Goal: Task Accomplishment & Management: Use online tool/utility

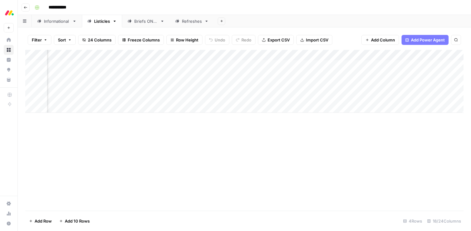
scroll to position [0, 608]
click at [311, 85] on div "Add Column" at bounding box center [244, 81] width 438 height 63
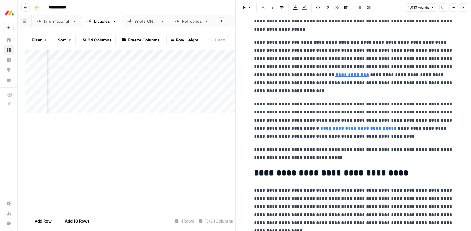
scroll to position [138, 0]
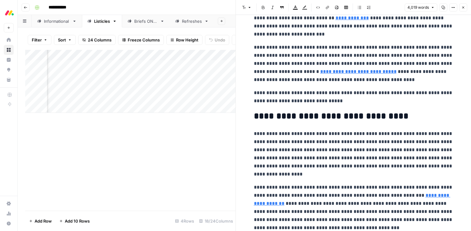
click at [278, 97] on p "**********" at bounding box center [353, 97] width 199 height 16
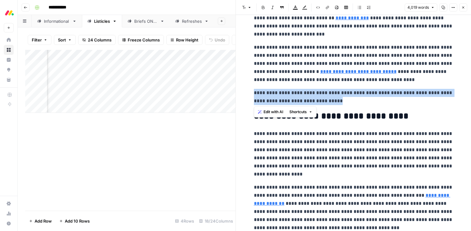
click at [278, 97] on p "**********" at bounding box center [353, 97] width 199 height 16
click at [275, 110] on span "Edit with AI" at bounding box center [273, 112] width 20 height 6
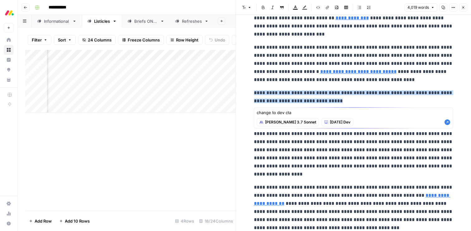
click at [284, 111] on textarea "change to dev cta" at bounding box center [353, 112] width 194 height 6
type textarea "change to dev cta"
click at [446, 123] on icon "button" at bounding box center [447, 122] width 6 height 6
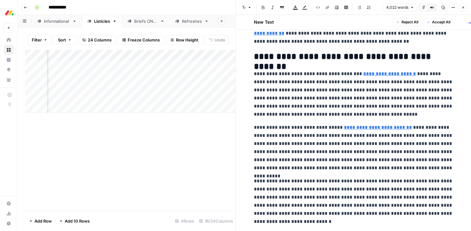
scroll to position [453, 0]
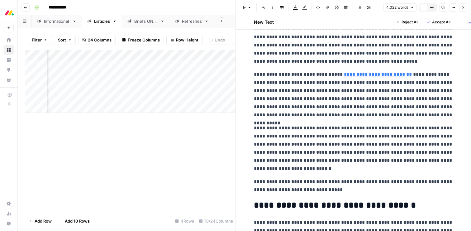
click at [266, 185] on p "**********" at bounding box center [353, 185] width 199 height 16
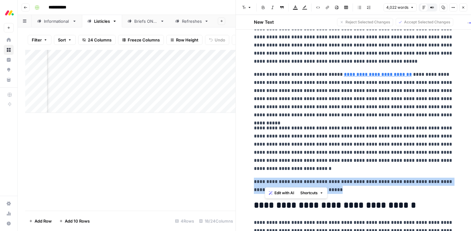
click at [266, 185] on p "**********" at bounding box center [353, 185] width 199 height 16
click at [275, 198] on span "Edit with AI" at bounding box center [273, 201] width 20 height 6
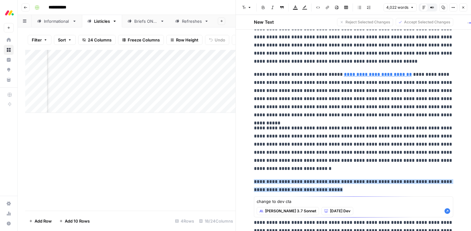
type textarea "change to dev cta"
click at [447, 211] on icon "button" at bounding box center [447, 211] width 6 height 6
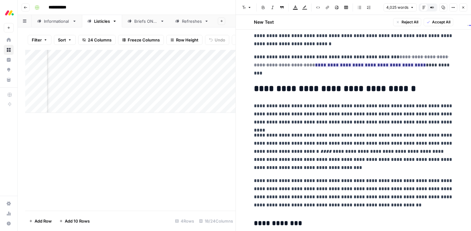
scroll to position [578, 0]
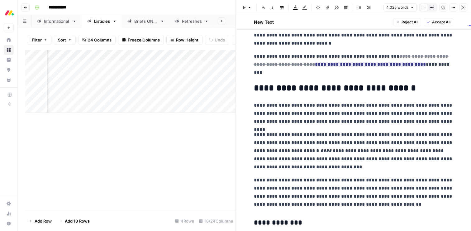
click at [436, 24] on span "Accept All" at bounding box center [441, 22] width 18 height 6
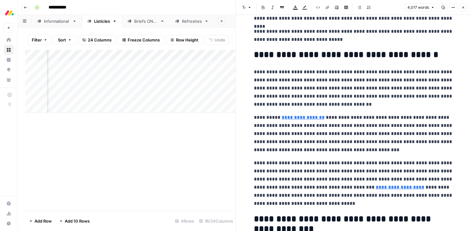
scroll to position [5991, 0]
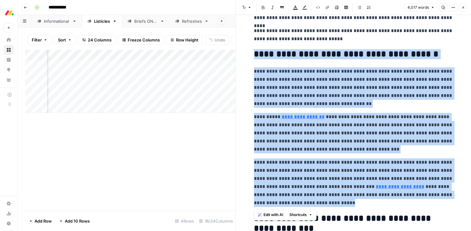
drag, startPoint x: 284, startPoint y: 203, endPoint x: 247, endPoint y: 54, distance: 152.7
click at [271, 213] on span "Edit with AI" at bounding box center [273, 215] width 20 height 6
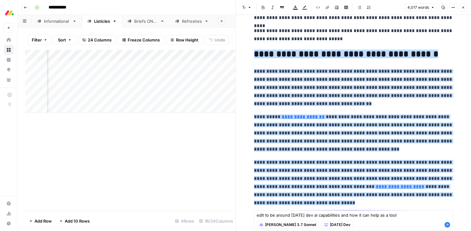
type textarea "edit to be around [DATE] dev ai capabilities and how it can help as a tool"
click at [446, 225] on icon "button" at bounding box center [447, 224] width 6 height 6
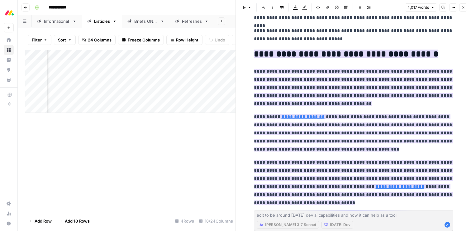
scroll to position [6098, 0]
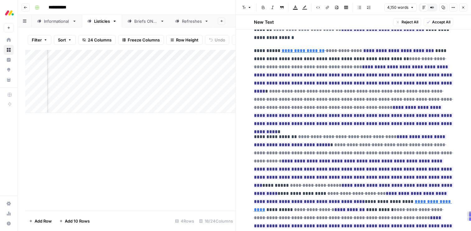
click at [444, 22] on span "Accept All" at bounding box center [441, 22] width 18 height 6
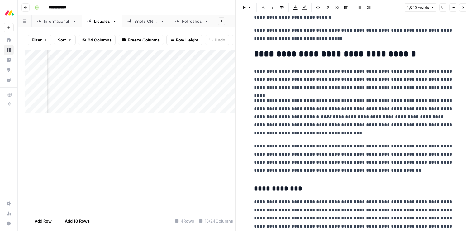
scroll to position [571, 0]
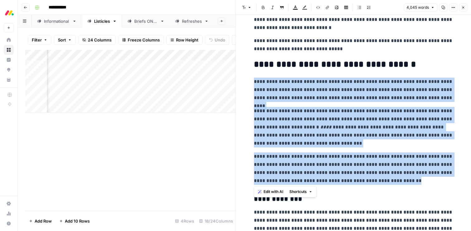
drag, startPoint x: 371, startPoint y: 181, endPoint x: 253, endPoint y: 82, distance: 154.0
click at [272, 193] on span "Edit with AI" at bounding box center [273, 192] width 20 height 6
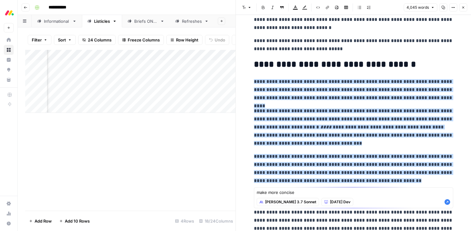
type textarea "make more concise"
click at [447, 202] on icon "button" at bounding box center [447, 202] width 6 height 6
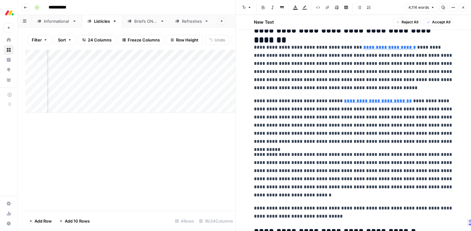
scroll to position [597, 0]
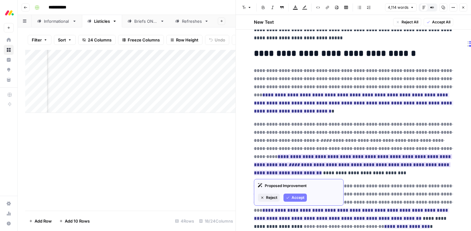
click at [296, 197] on span "Accept" at bounding box center [297, 198] width 13 height 6
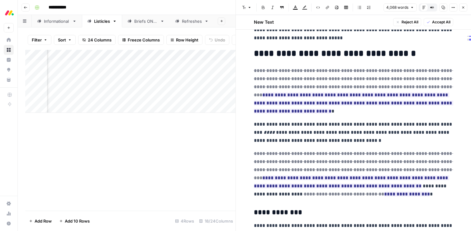
click at [428, 19] on button "Accept All" at bounding box center [438, 22] width 30 height 8
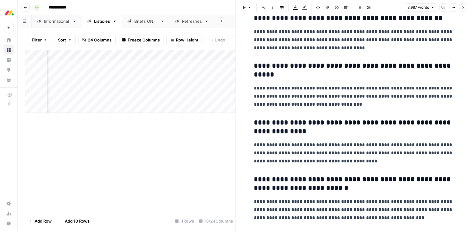
scroll to position [6268, 0]
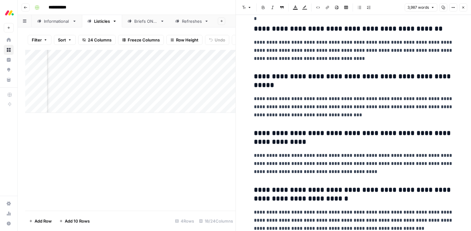
click at [463, 7] on icon "button" at bounding box center [463, 8] width 2 height 2
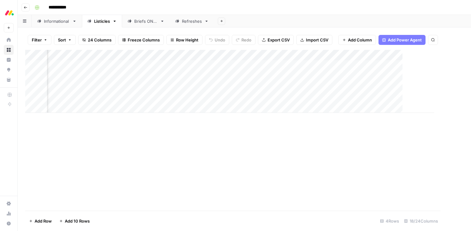
scroll to position [0, 601]
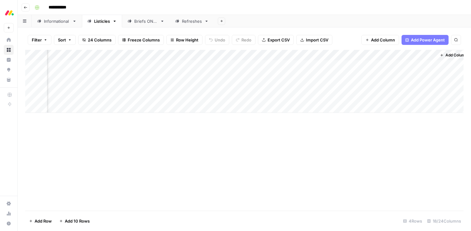
click at [351, 87] on div "Add Column" at bounding box center [244, 81] width 438 height 63
click at [51, 28] on div "Filter Sort 24 Columns Freeze Columns Row Height Undo Redo Export CSV Import CS…" at bounding box center [244, 128] width 453 height 203
click at [50, 23] on div "Informational" at bounding box center [57, 21] width 26 height 6
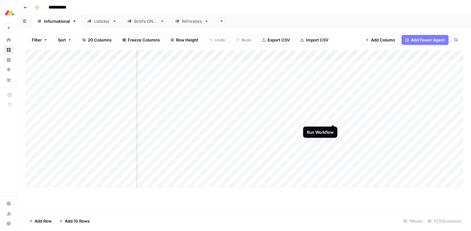
click at [331, 118] on div "Add Column" at bounding box center [244, 118] width 438 height 137
click at [333, 117] on div "Add Column" at bounding box center [244, 118] width 438 height 137
click at [100, 22] on div "Listicles" at bounding box center [102, 21] width 16 height 6
click at [65, 106] on div "Add Column" at bounding box center [244, 81] width 438 height 63
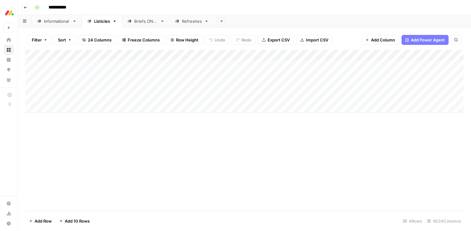
click at [65, 106] on div "Add Column" at bounding box center [244, 81] width 438 height 63
click at [67, 94] on div "Add Column" at bounding box center [244, 81] width 438 height 63
click at [67, 94] on div "Add Column" at bounding box center [244, 86] width 438 height 73
click at [67, 94] on textarea at bounding box center [97, 97] width 100 height 9
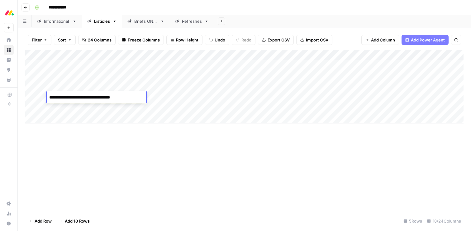
type textarea "**********"
click at [115, 95] on div "Add Column" at bounding box center [244, 86] width 438 height 73
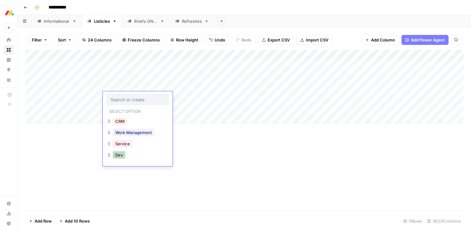
click at [120, 154] on button "Dev" at bounding box center [119, 154] width 12 height 7
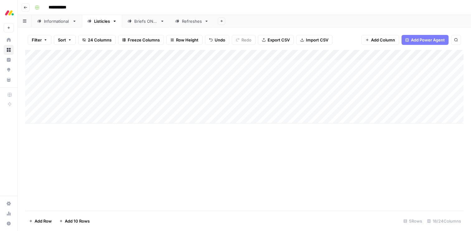
click at [157, 99] on div "Add Column" at bounding box center [244, 86] width 438 height 73
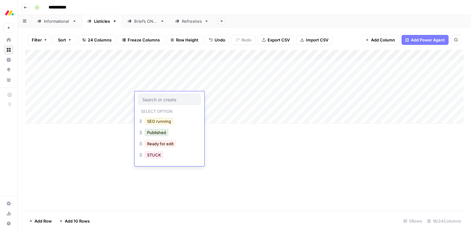
click at [158, 120] on button "SEO running" at bounding box center [158, 120] width 29 height 7
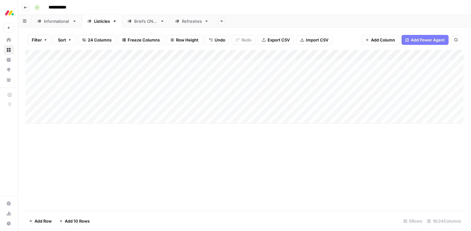
click at [244, 96] on div "Add Column" at bounding box center [244, 86] width 438 height 73
click at [265, 96] on div "Add Column" at bounding box center [244, 86] width 438 height 73
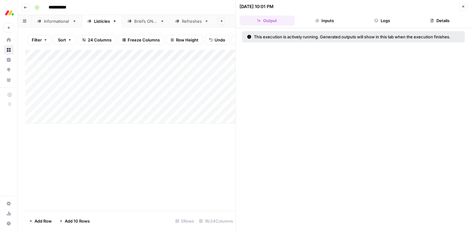
click at [463, 7] on icon "button" at bounding box center [463, 7] width 2 height 2
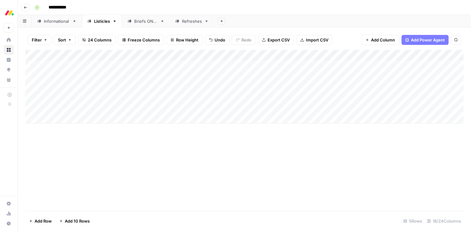
click at [50, 24] on div "Informational" at bounding box center [57, 21] width 26 height 6
